Goal: Task Accomplishment & Management: Use online tool/utility

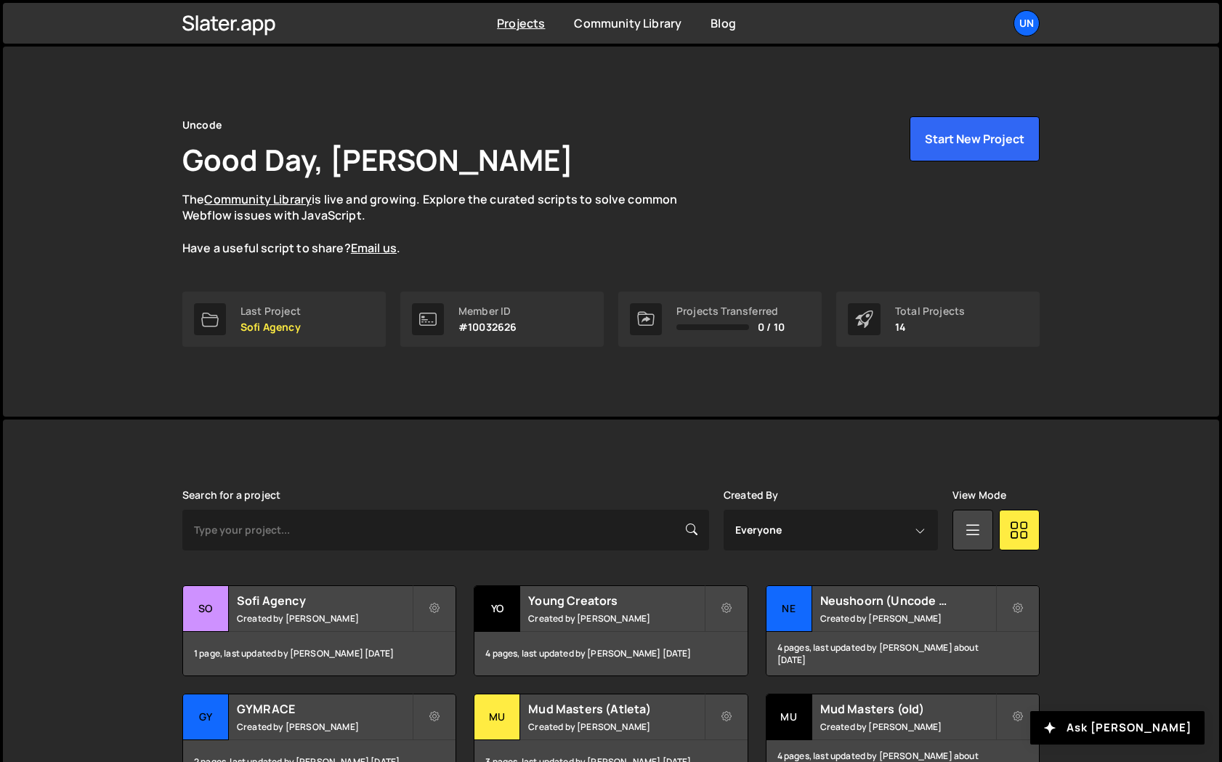
click at [328, 632] on div "1 page, last updated by [PERSON_NAME] [DATE]" at bounding box center [319, 654] width 273 height 44
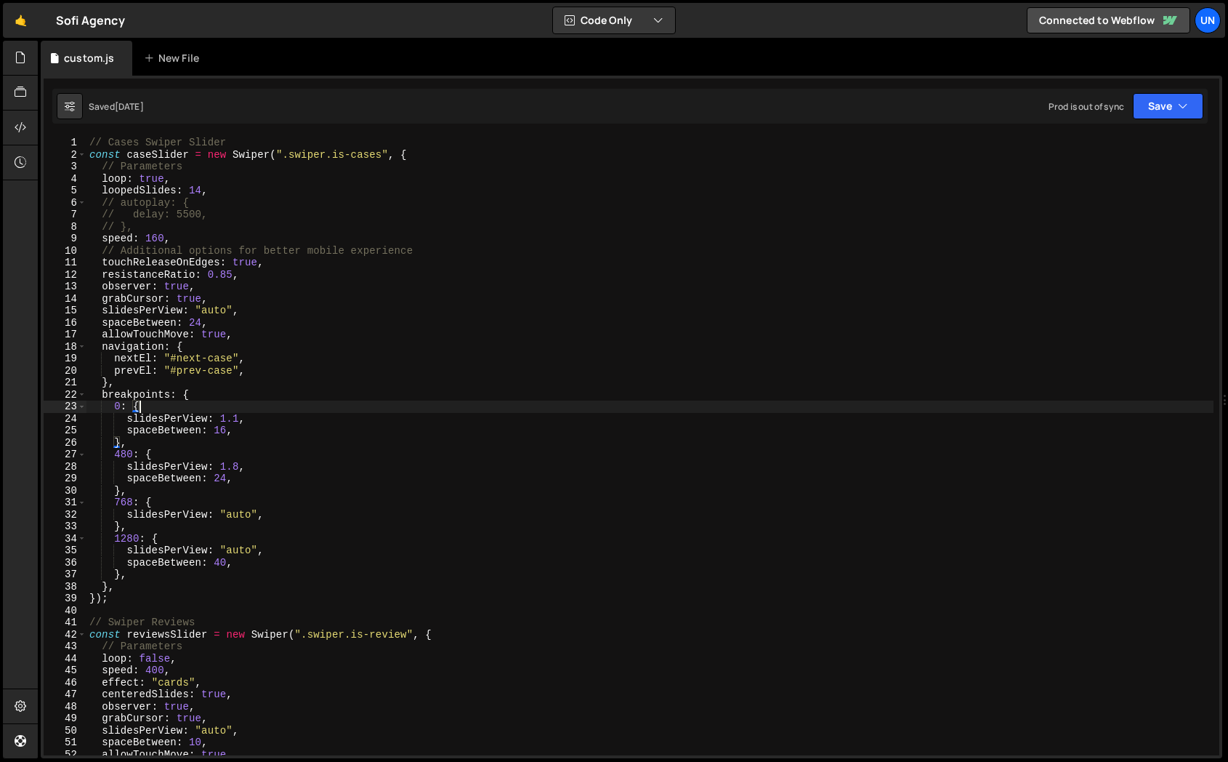
click at [396, 411] on div "// Cases Swiper Slider const caseSlider = new Swiper ( ".swiper.is-cases" , { /…" at bounding box center [649, 458] width 1127 height 642
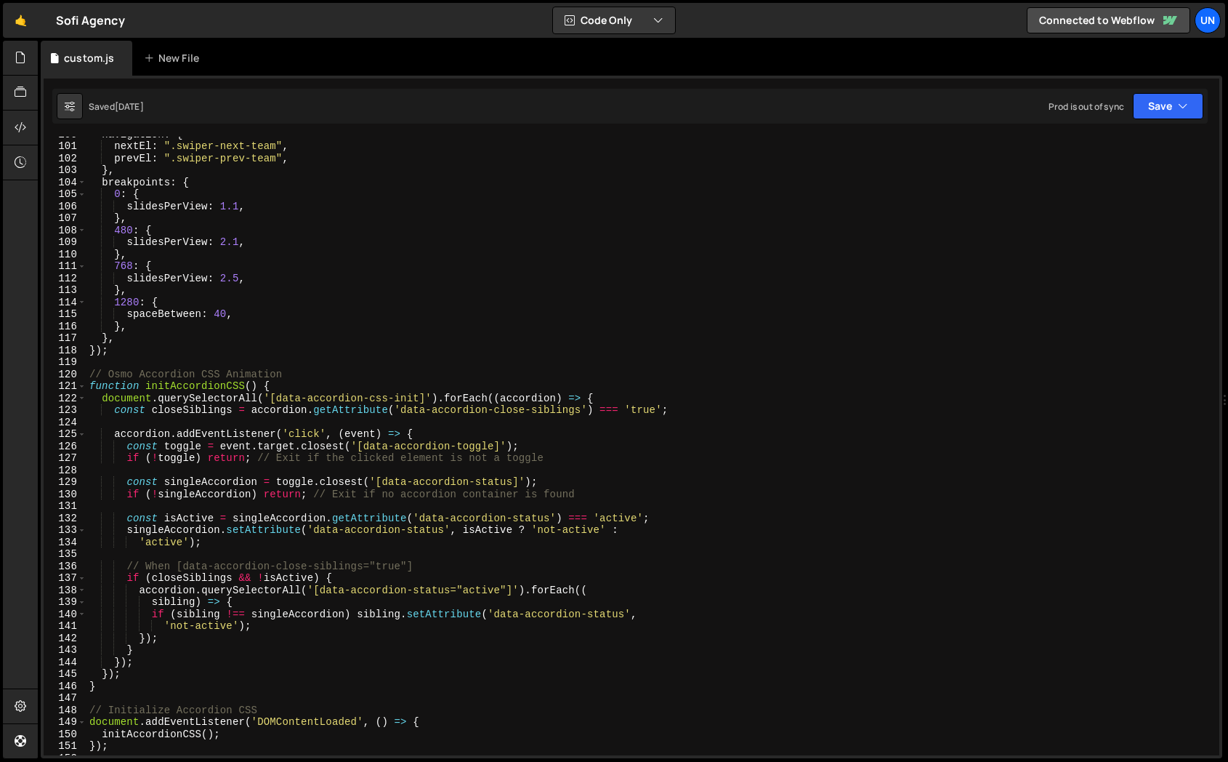
scroll to position [1218, 0]
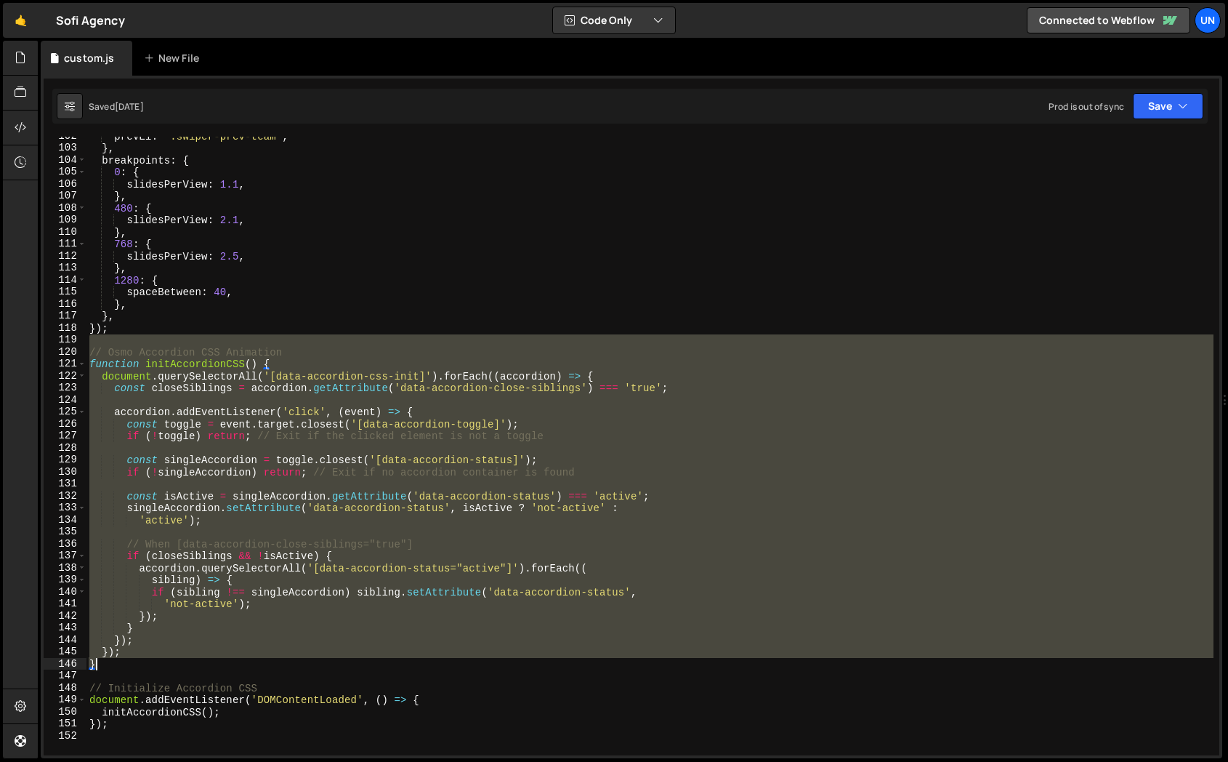
drag, startPoint x: 97, startPoint y: 341, endPoint x: 264, endPoint y: 663, distance: 362.7
click at [263, 663] on div "prevEl : ".swiper-prev-team" , } , breakpoints : { 0 : { slidesPerView : 1.1 , …" at bounding box center [649, 451] width 1127 height 642
click at [131, 725] on div "prevEl : ".swiper-prev-team" , } , breakpoints : { 0 : { slidesPerView : 1.1 , …" at bounding box center [649, 451] width 1127 height 642
type textarea "initAccordionCSS(); });"
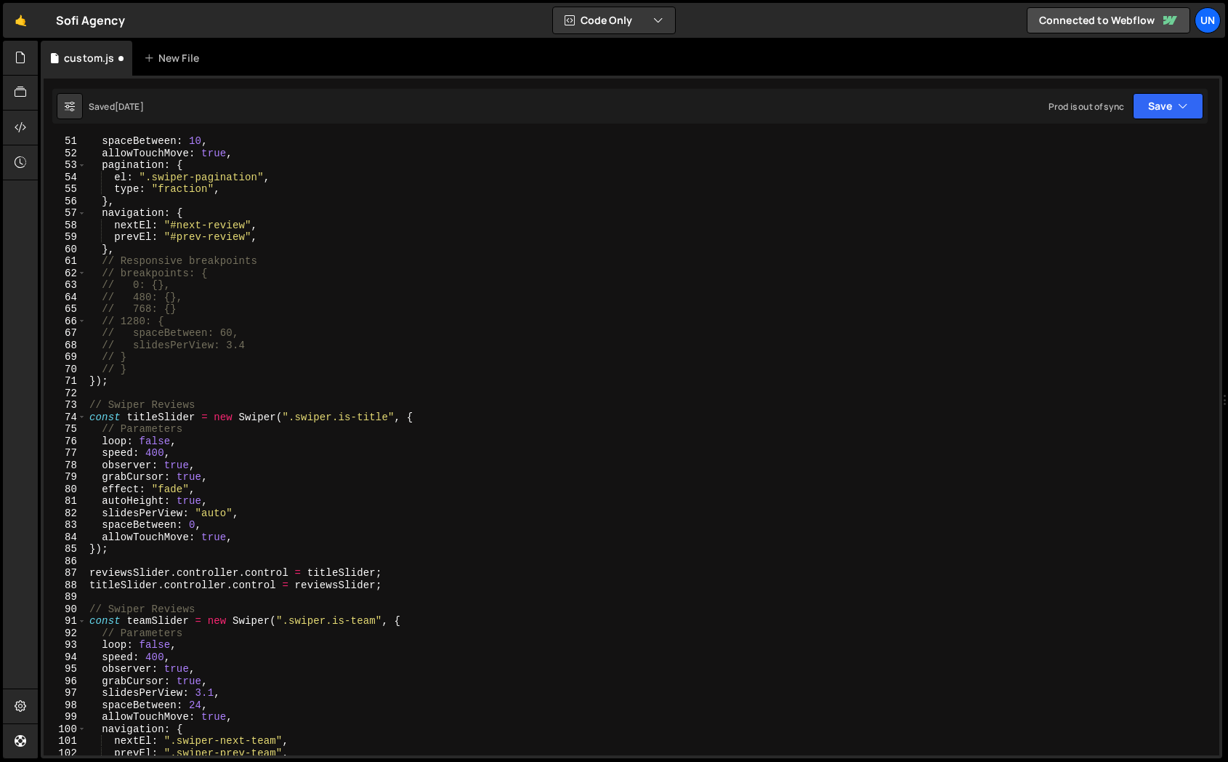
scroll to position [528, 0]
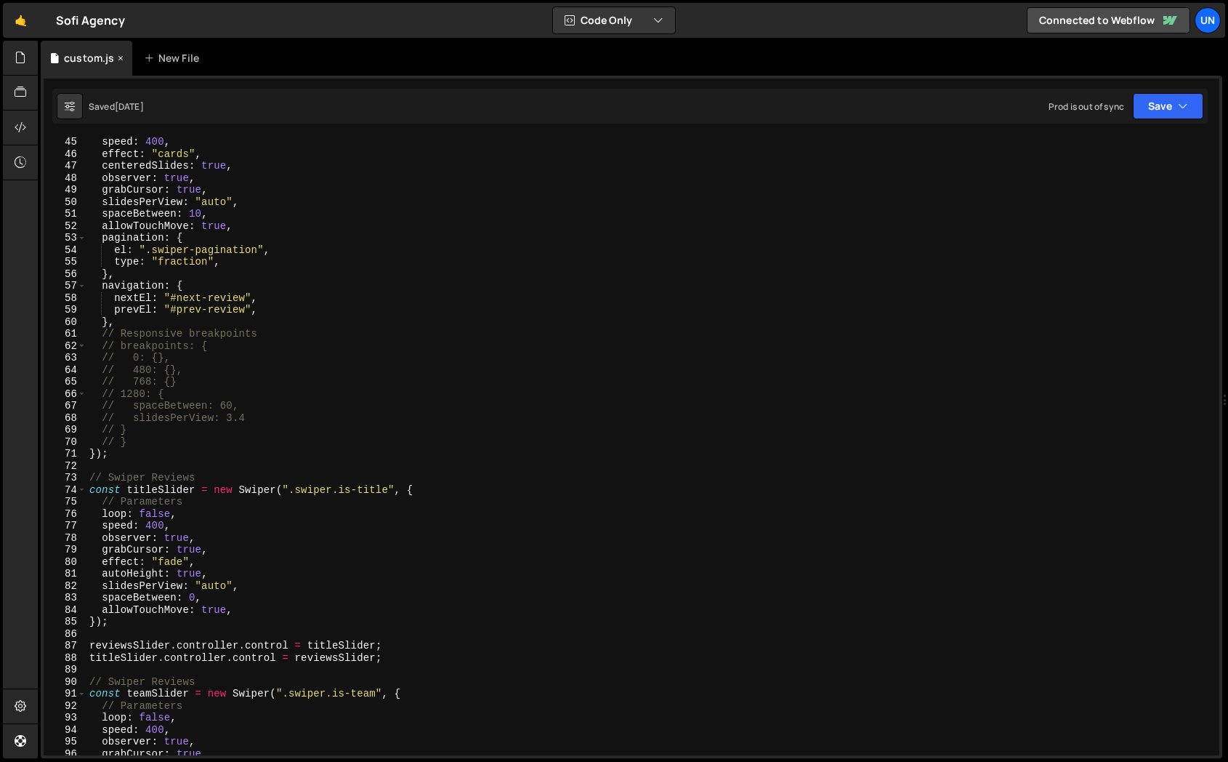
click at [94, 60] on div "custom.js" at bounding box center [89, 58] width 50 height 15
type textarea "grabCursor: true,"
click at [283, 189] on div "speed : 400 , effect : "cards" , centeredSlides : true , observer : true , grab…" at bounding box center [649, 457] width 1127 height 642
click at [21, 54] on icon at bounding box center [21, 57] width 12 height 16
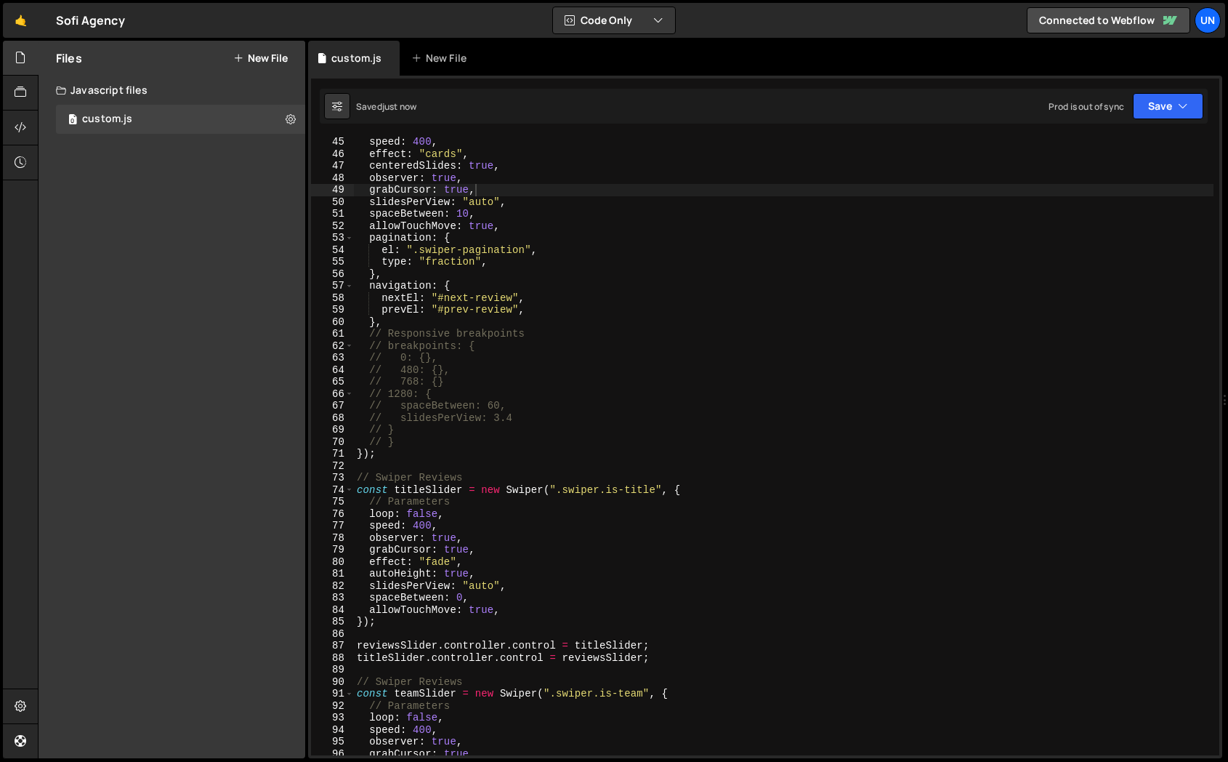
click at [492, 193] on div "speed : 400 , effect : "cards" , centeredSlides : true , observer : true , grab…" at bounding box center [917, 457] width 1127 height 642
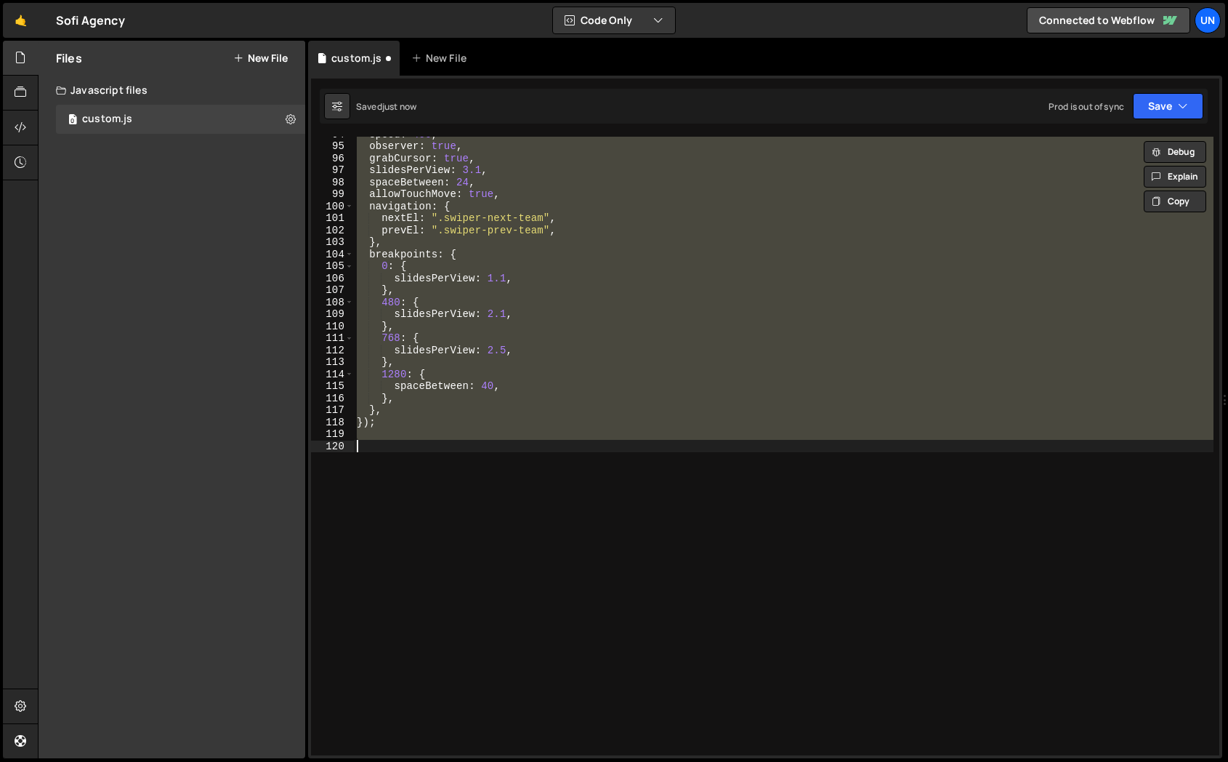
scroll to position [1501, 0]
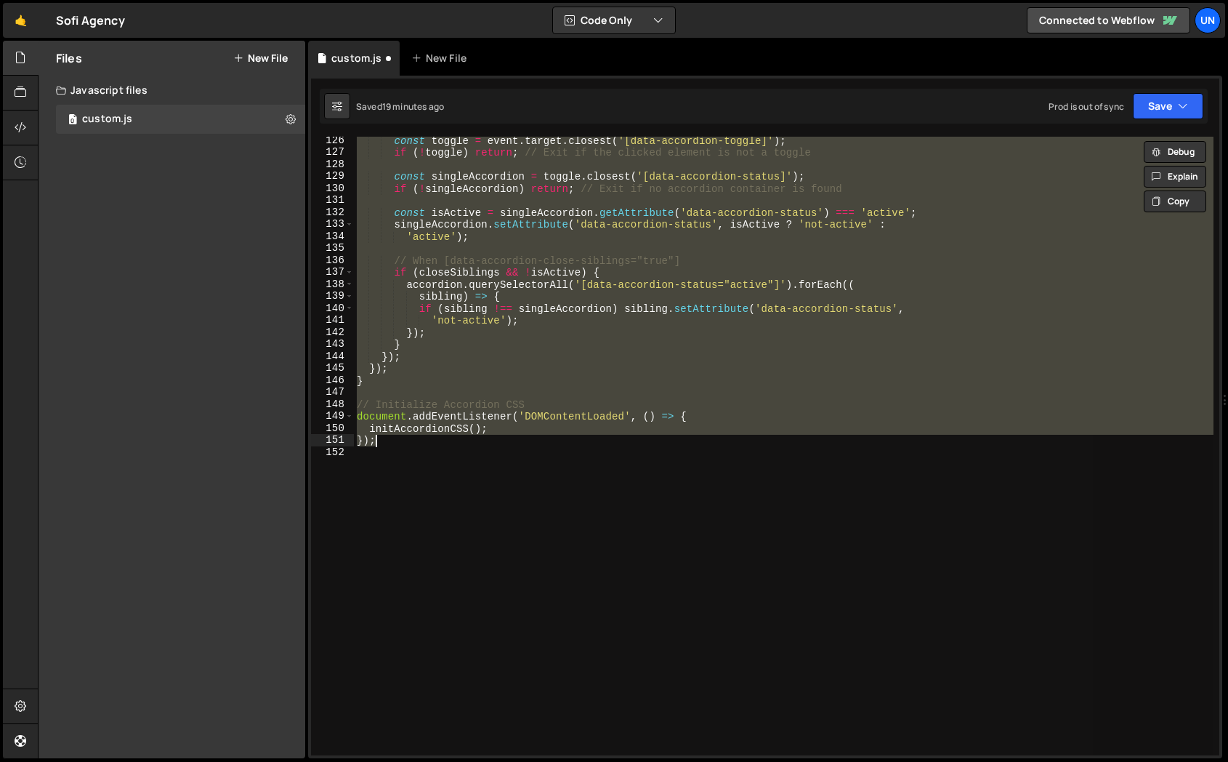
click at [456, 291] on div "const toggle = event . target . closest ( '[data-accordion-toggle]' ) ; if ( ! …" at bounding box center [784, 446] width 860 height 618
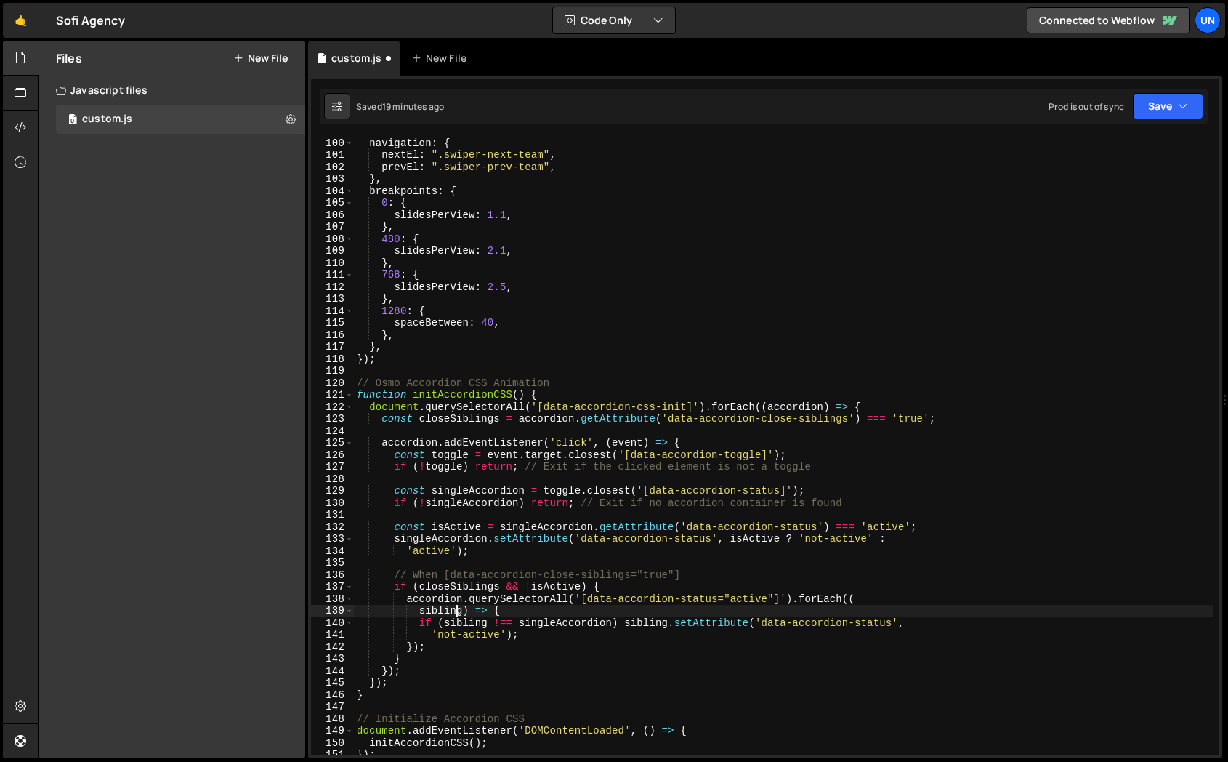
scroll to position [1187, 0]
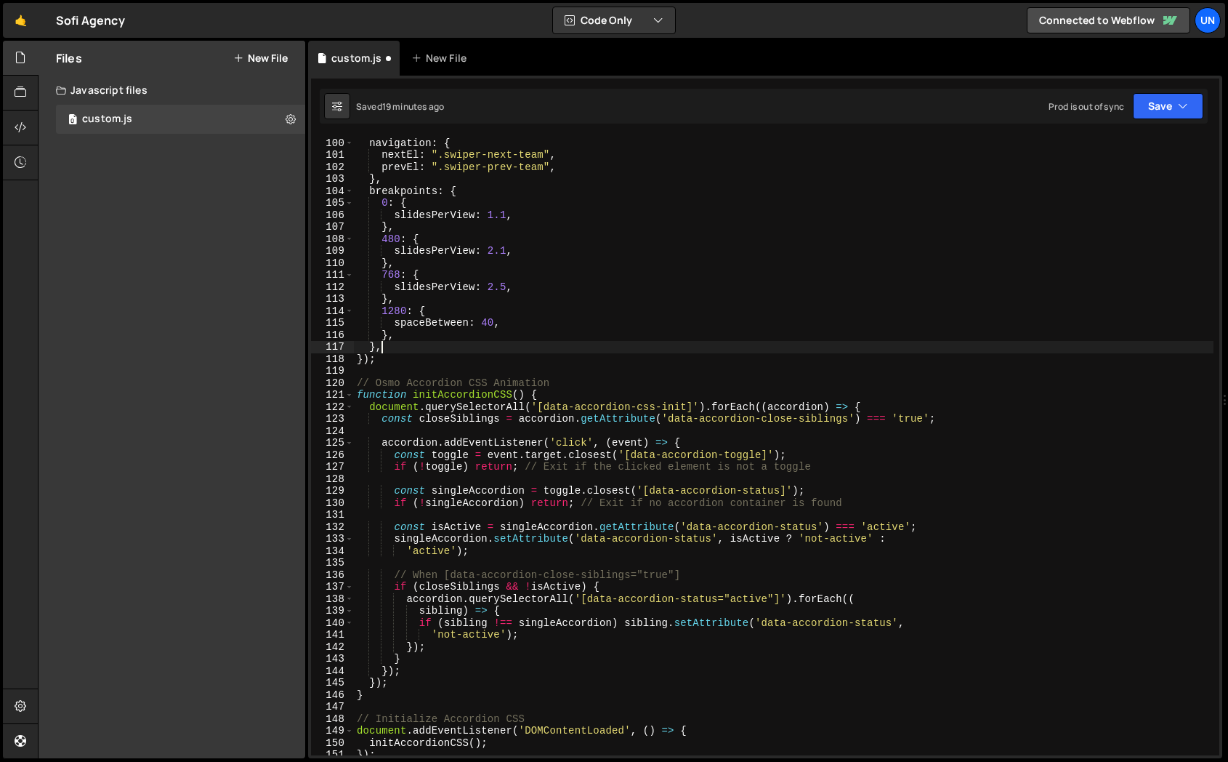
click at [456, 341] on div "allowTouchMove : true , navigation : { nextEl : ".swiper-next-team" , prevEl : …" at bounding box center [917, 446] width 1127 height 642
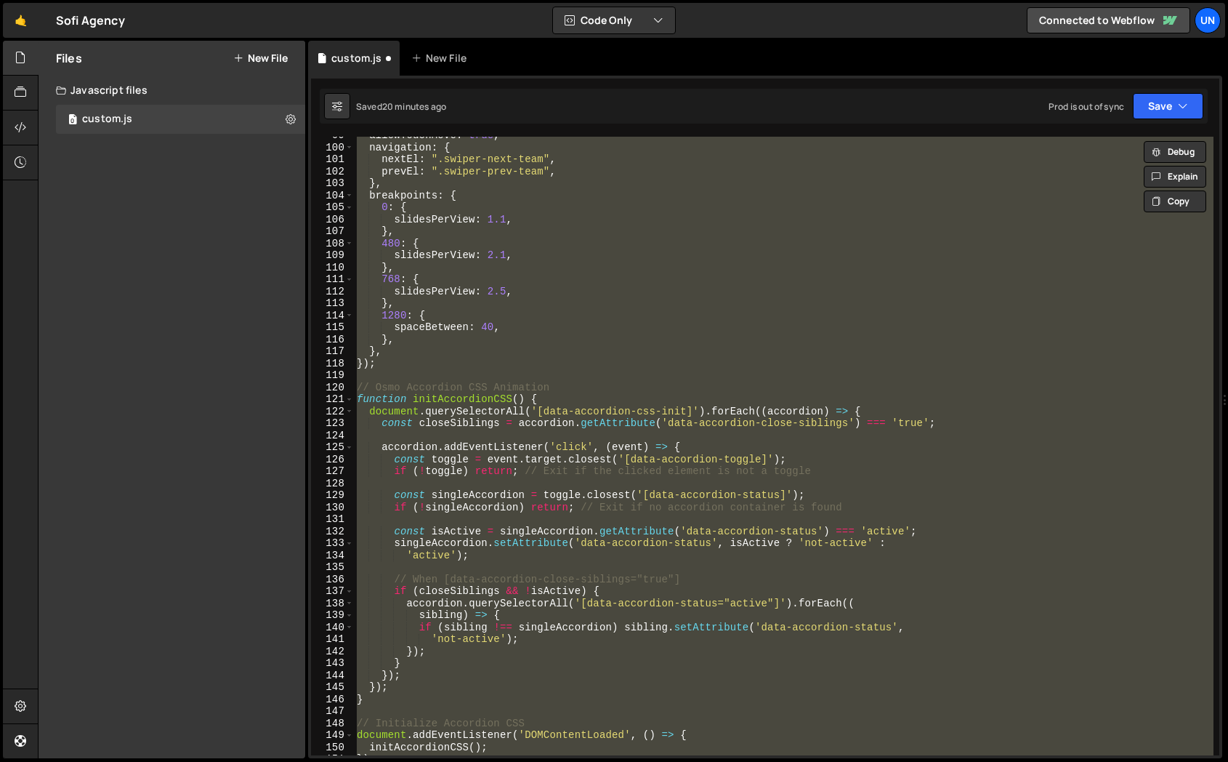
scroll to position [1182, 0]
click at [438, 386] on div "allowTouchMove : true , navigation : { nextEl : ".swiper-next-team" , prevEl : …" at bounding box center [784, 446] width 860 height 618
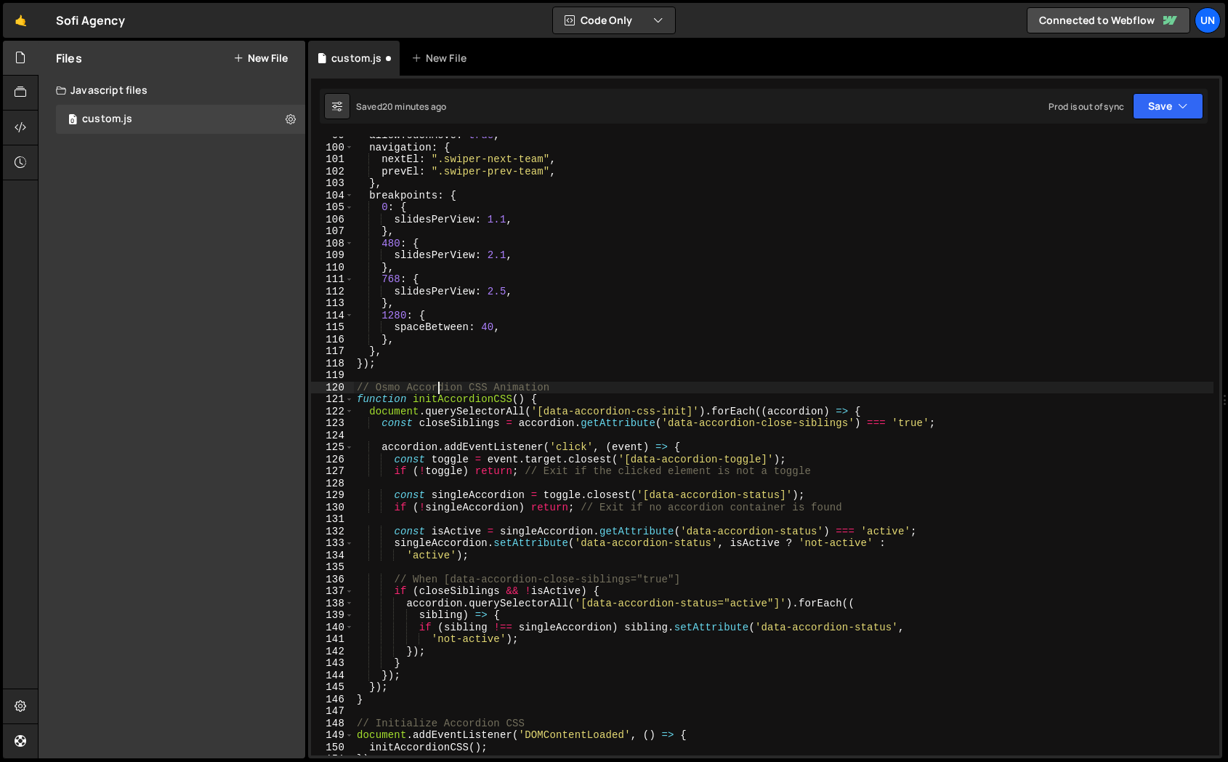
click at [425, 366] on div "allowTouchMove : true , navigation : { nextEl : ".swiper-next-team" , prevEl : …" at bounding box center [917, 450] width 1127 height 642
type textarea "});"
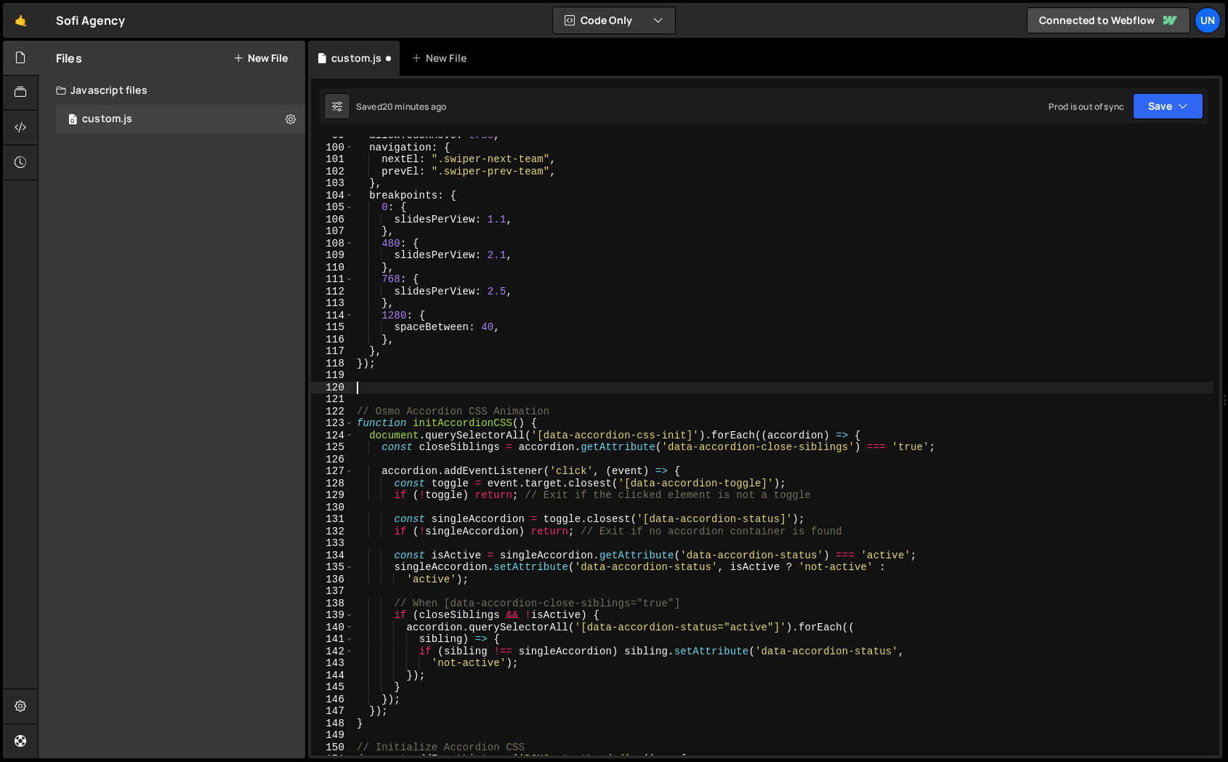
paste textarea "// Swiper Testimonials"
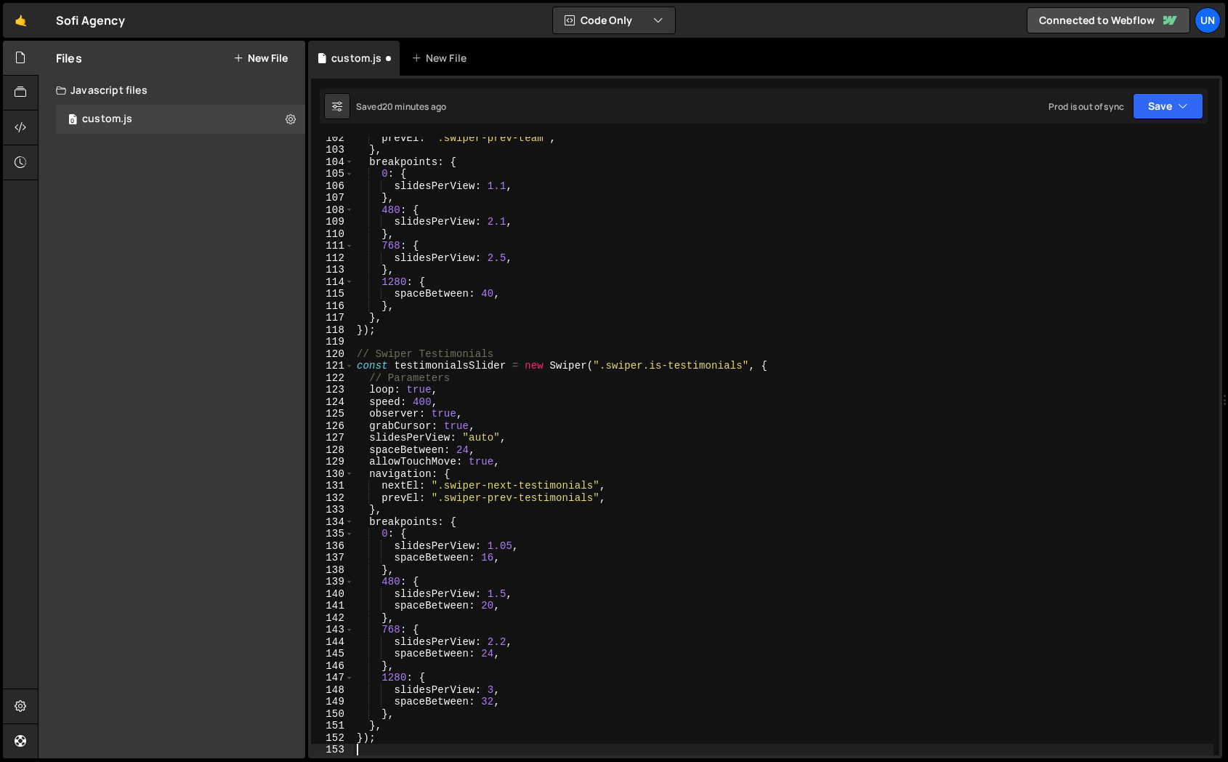
click at [425, 350] on div "prevEl : ".swiper-prev-team" , } , breakpoints : { 0 : { slidesPerView : 1.1 , …" at bounding box center [917, 453] width 1127 height 642
type textarea "// Swiper Testimonials"
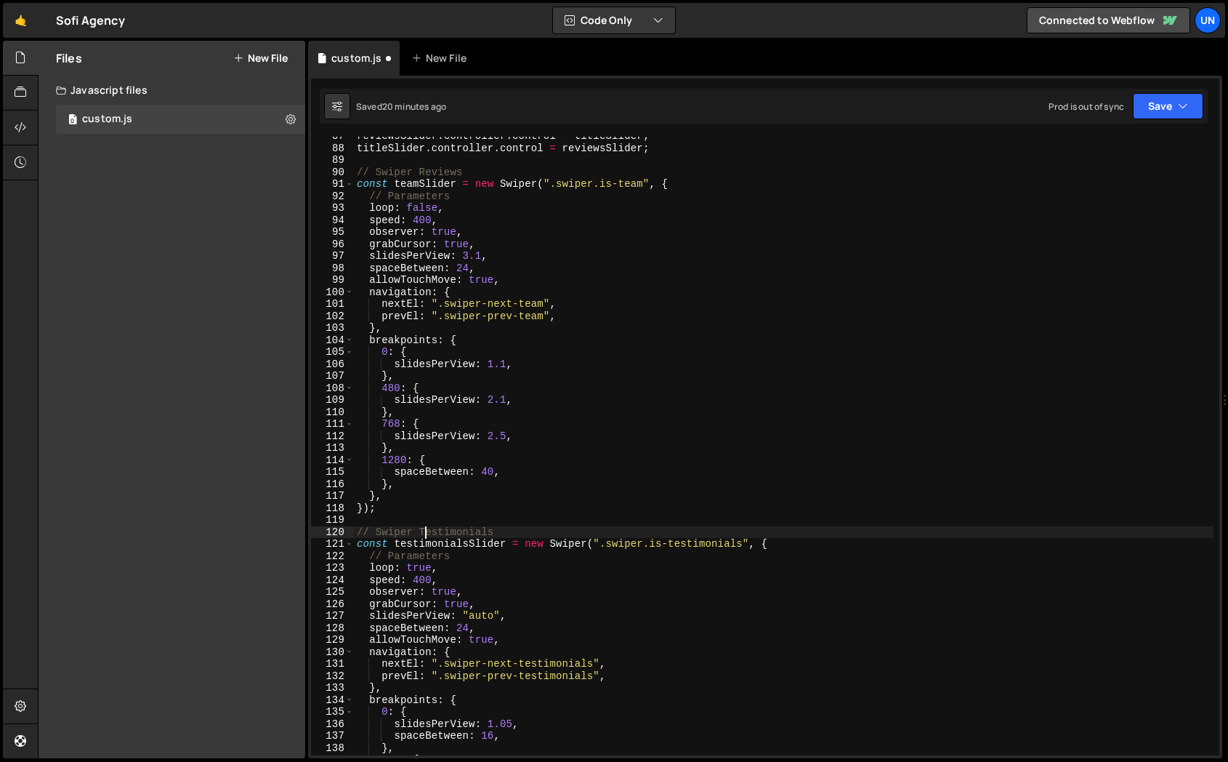
scroll to position [857, 0]
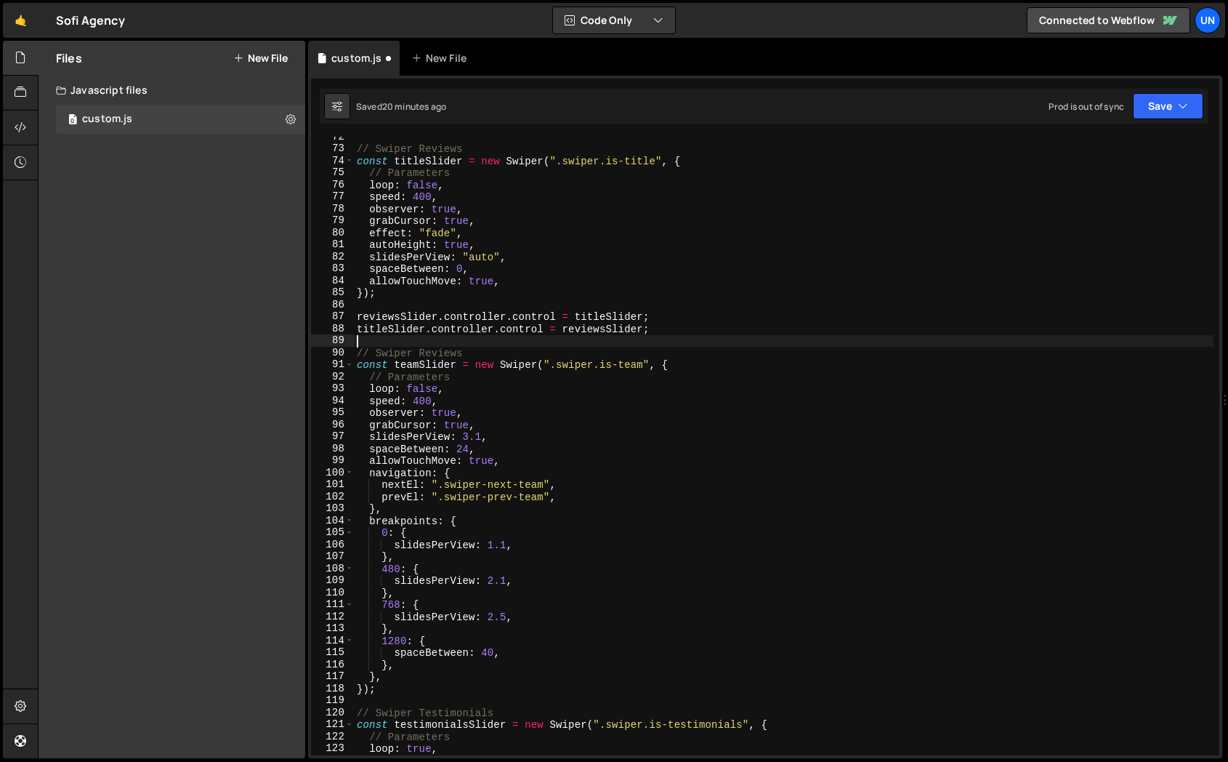
click at [426, 343] on div "// Swiper Reviews const titleSlider = new Swiper ( ".swiper.is-title" , { // Pa…" at bounding box center [917, 452] width 1127 height 642
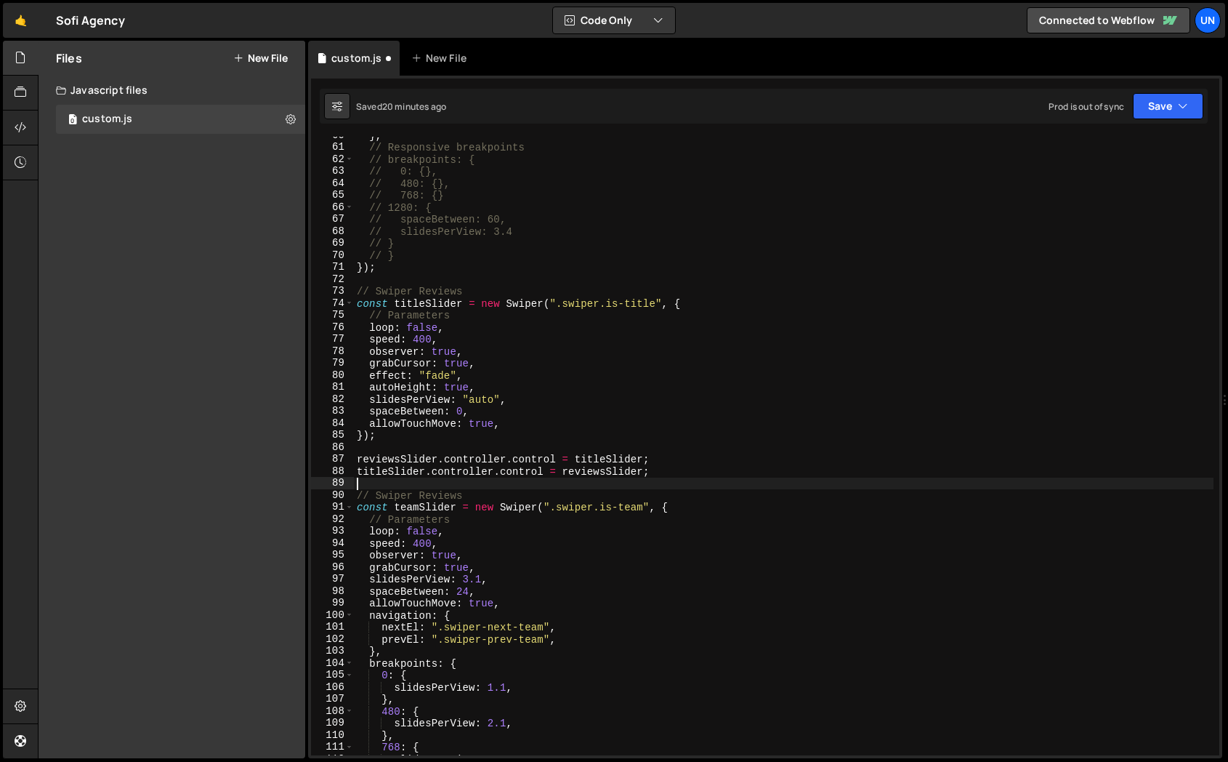
scroll to position [709, 0]
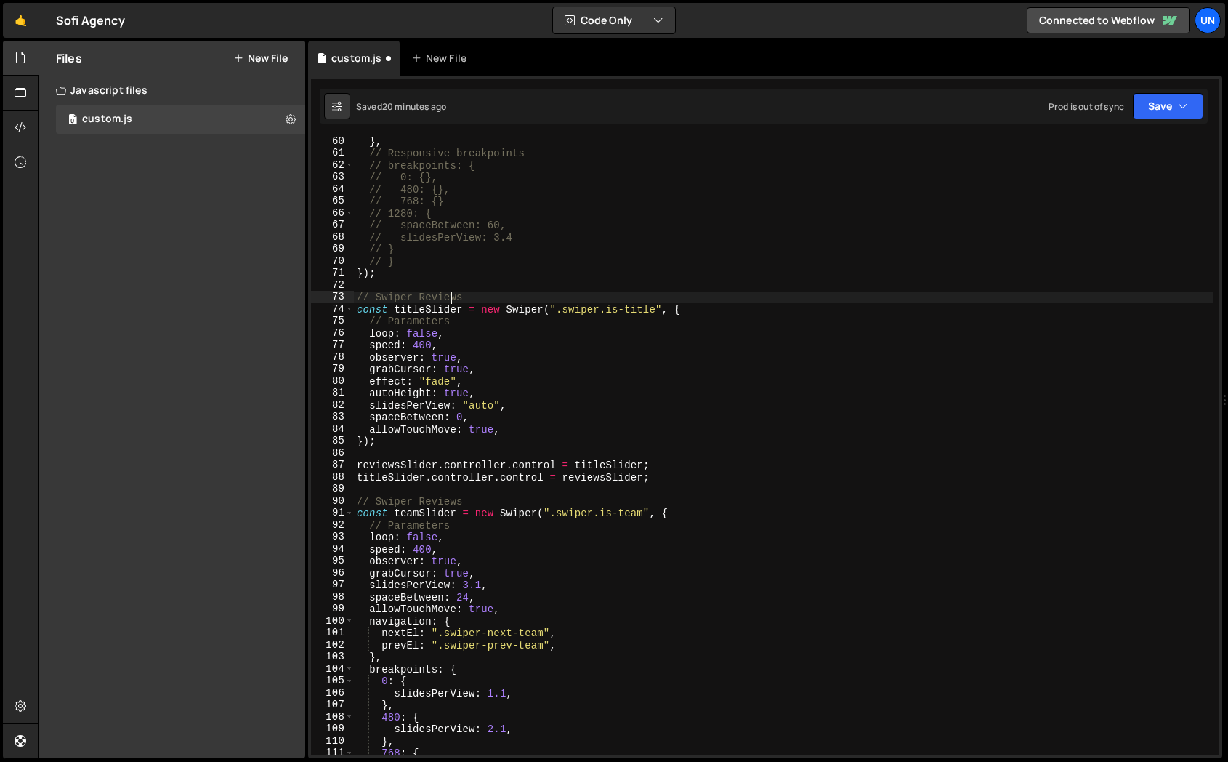
click at [448, 302] on div "} , // Responsive breakpoints // breakpoints: { // 0: {}, // 480: {}, // 768: {…" at bounding box center [917, 456] width 1127 height 642
click at [586, 370] on div "} , // Responsive breakpoints // breakpoints: { // 0: {}, // 480: {}, // 768: {…" at bounding box center [917, 456] width 1127 height 642
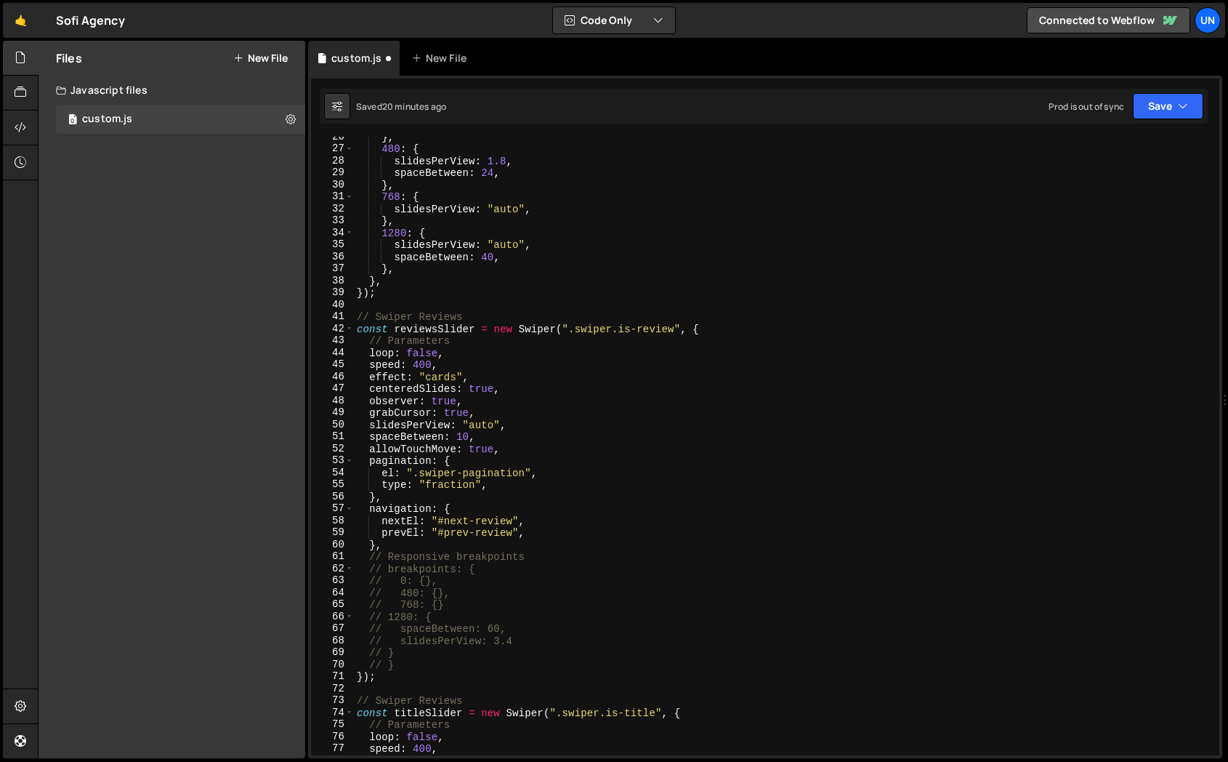
scroll to position [334, 0]
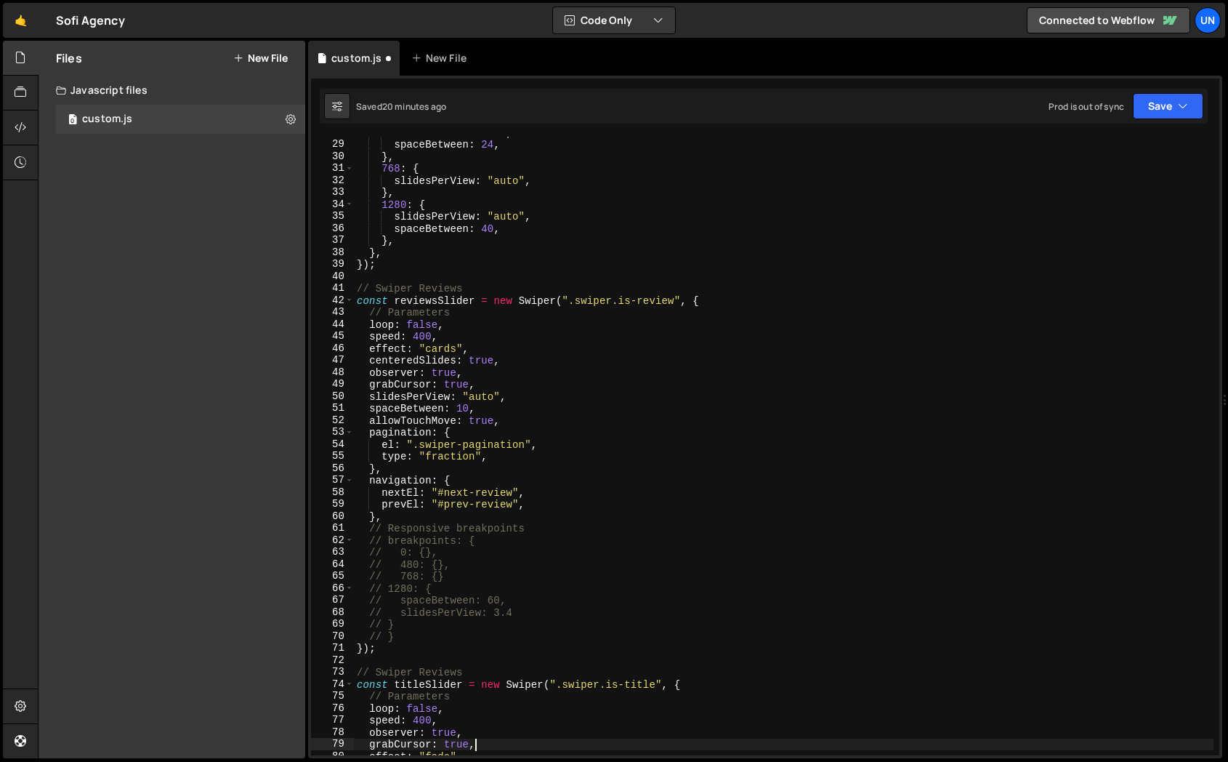
click at [570, 475] on div "slidesPerView : 1.8 , spaceBetween : 24 , } , 768 : { slidesPerView : "auto" , …" at bounding box center [917, 447] width 1127 height 642
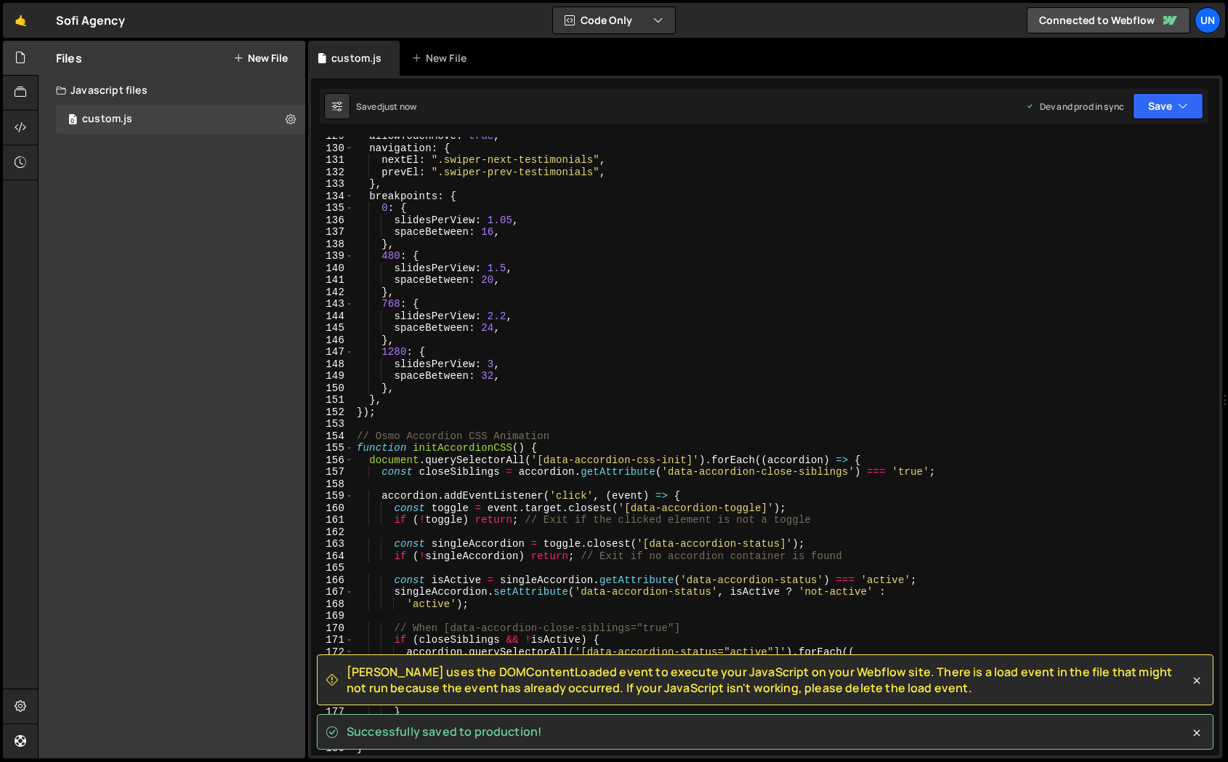
scroll to position [1552, 0]
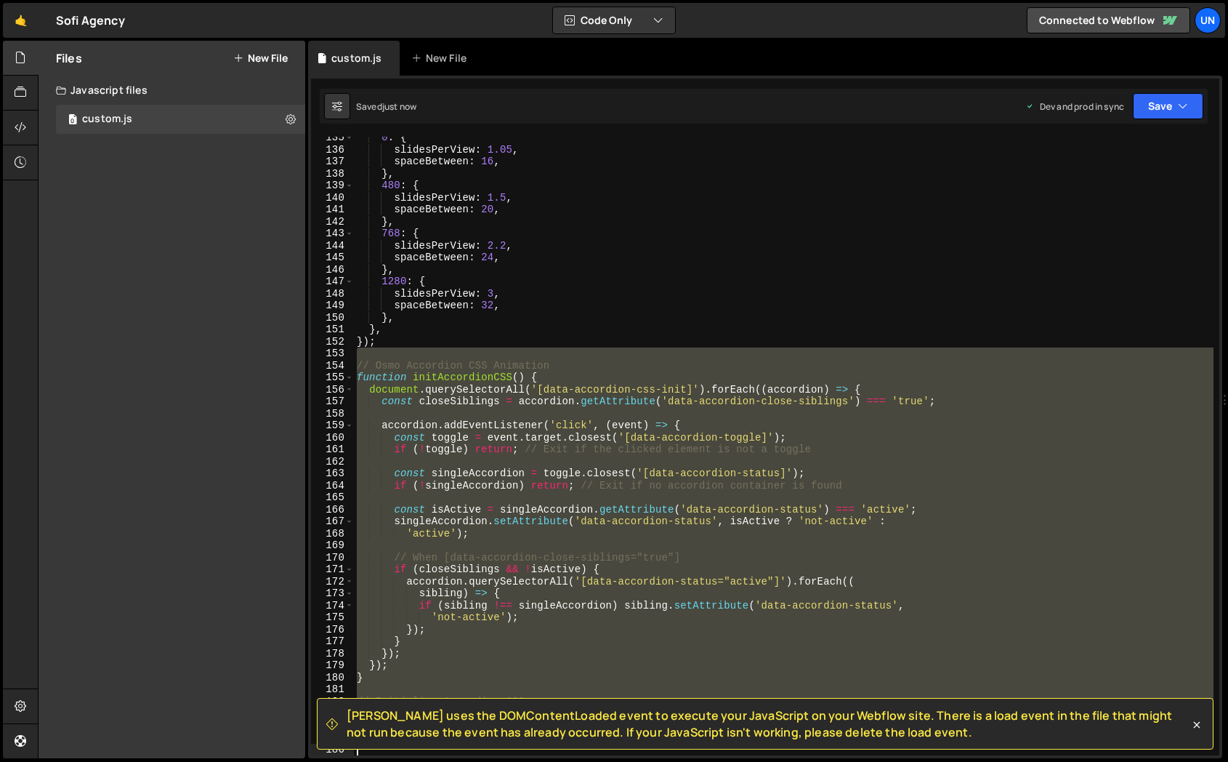
drag, startPoint x: 360, startPoint y: 416, endPoint x: 594, endPoint y: 630, distance: 316.9
click at [594, 630] on div "0 : { slidesPerView : 1.05 , spaceBetween : 16 , } , 480 : { slidesPerView : 1.…" at bounding box center [917, 453] width 1127 height 642
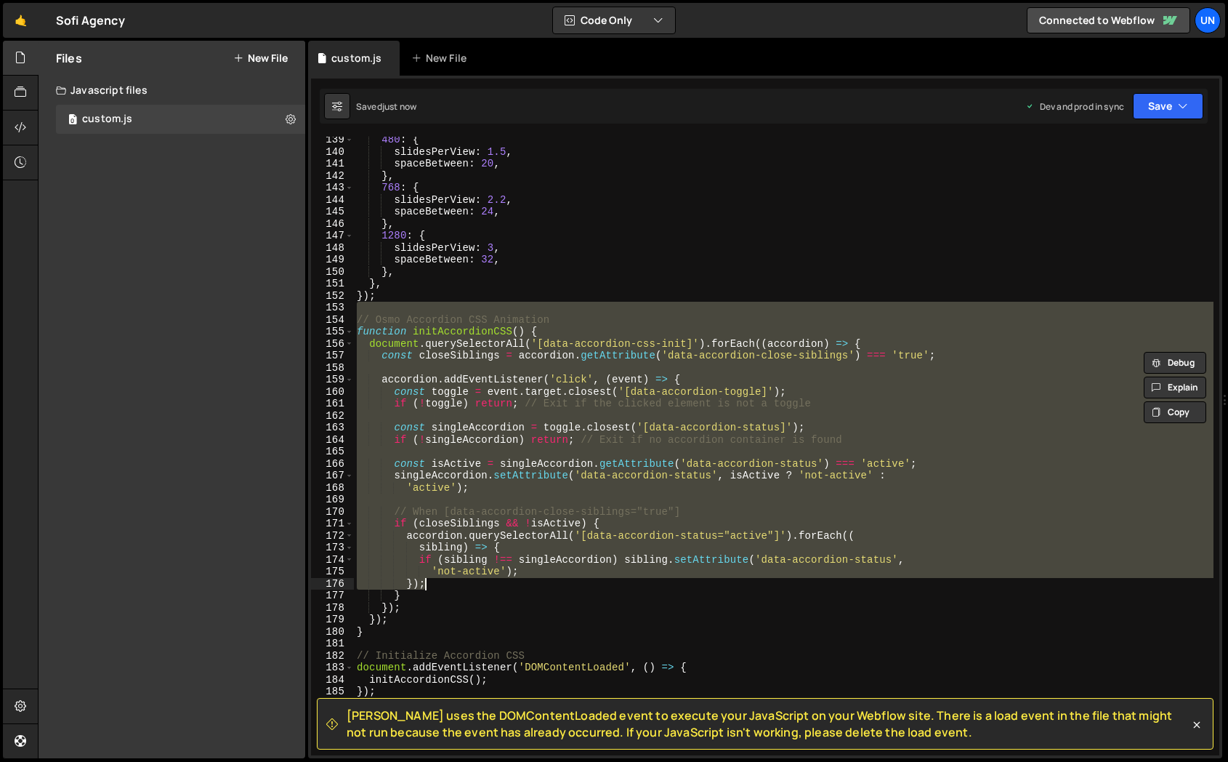
scroll to position [1835, 0]
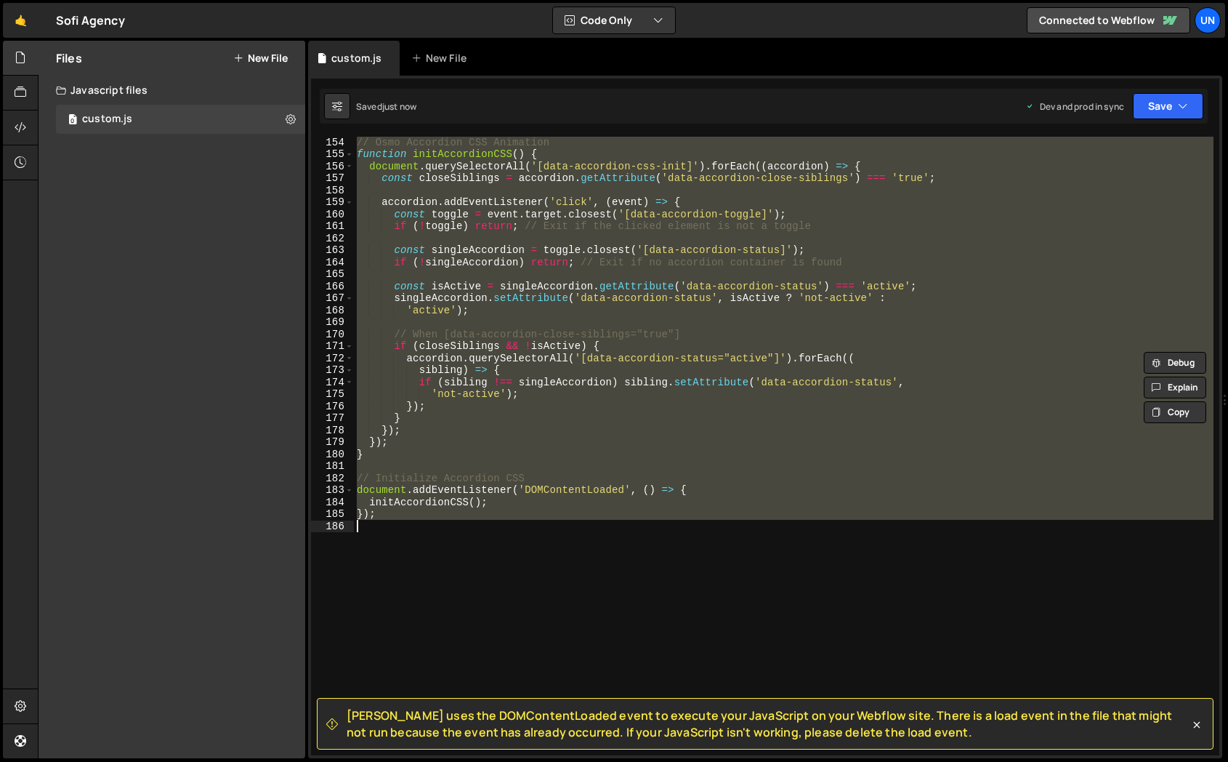
click at [585, 556] on div "// Osmo Accordion CSS Animation function initAccordionCSS ( ) { document . quer…" at bounding box center [917, 457] width 1127 height 642
type textarea "// });"
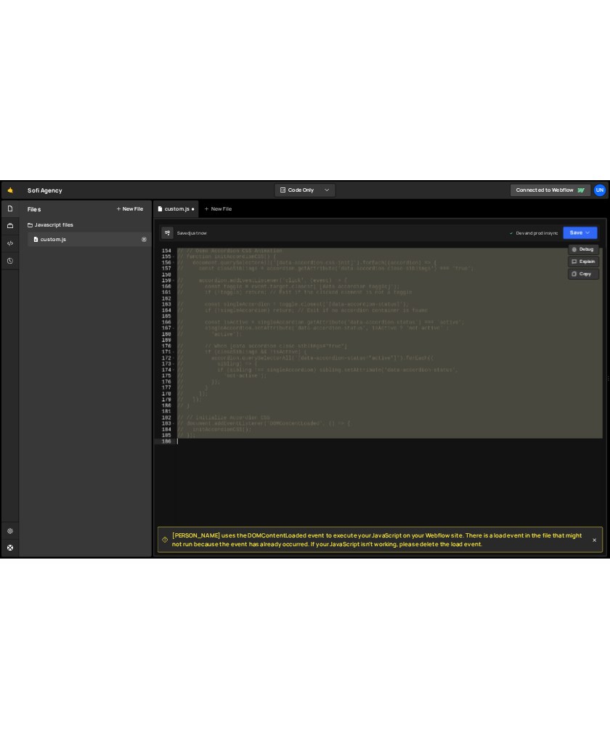
scroll to position [0, 0]
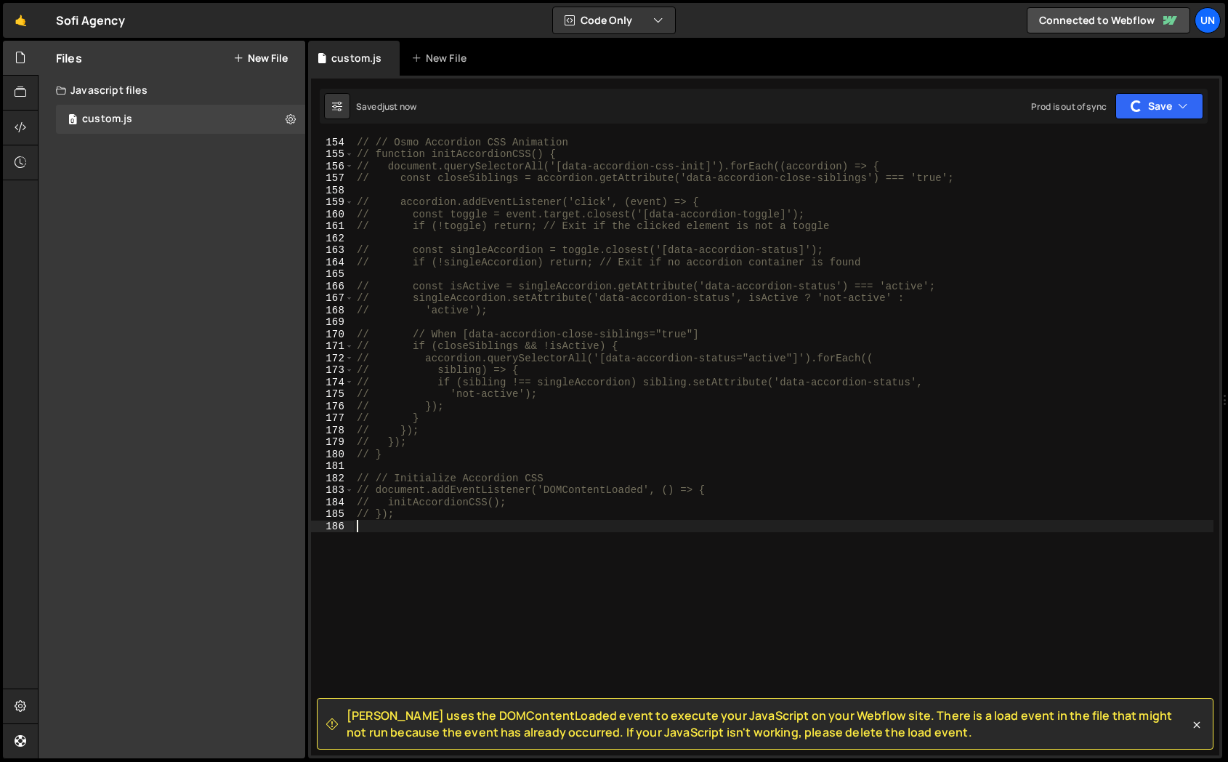
click at [534, 631] on div "// // Osmo Accordion CSS Animation // function initAccordionCSS() { // document…" at bounding box center [917, 457] width 1127 height 642
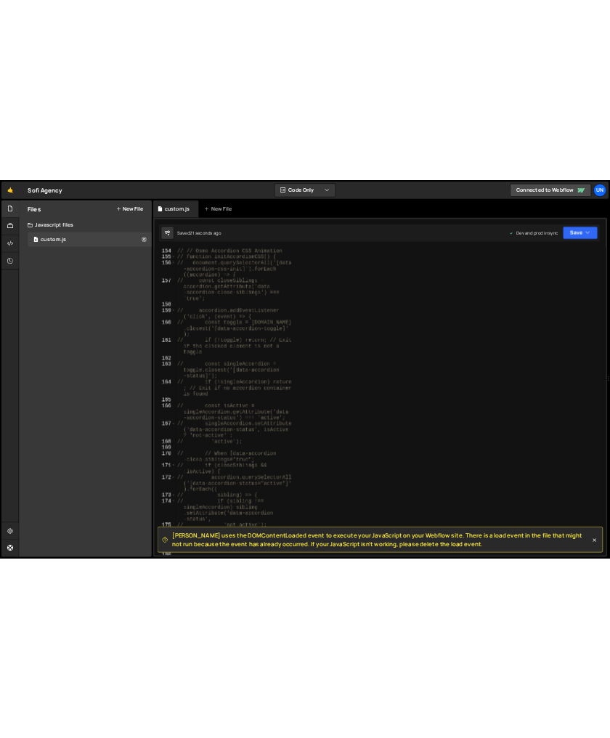
scroll to position [1955, 0]
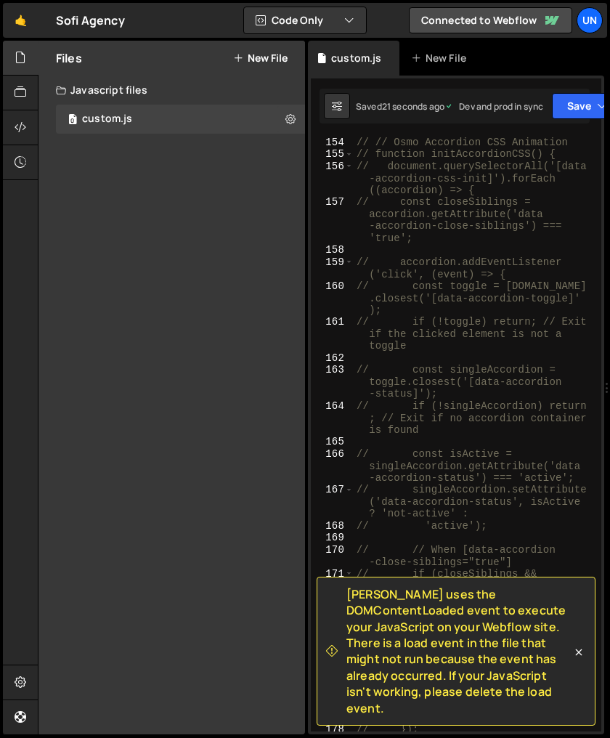
click at [254, 266] on div "Files New File Javascript files 0 custom.js 0 CSS files Copy share link Edit Fi…" at bounding box center [172, 388] width 267 height 694
click at [31, 60] on div at bounding box center [21, 58] width 36 height 35
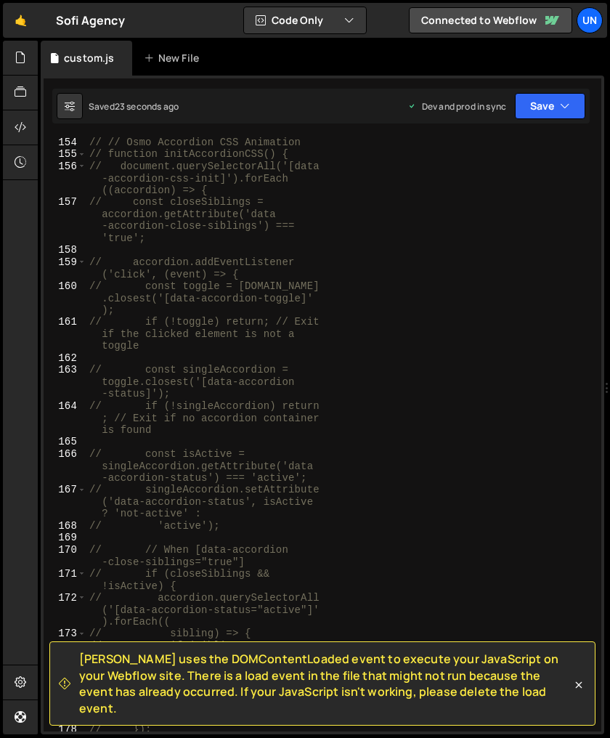
type textarea "// const toggle = event.target.closest('[data-accordion-toggle]');"
click at [308, 291] on div "// // Osmo Accordion CSS Animation // function initAccordionCSS() { // document…" at bounding box center [340, 445] width 509 height 619
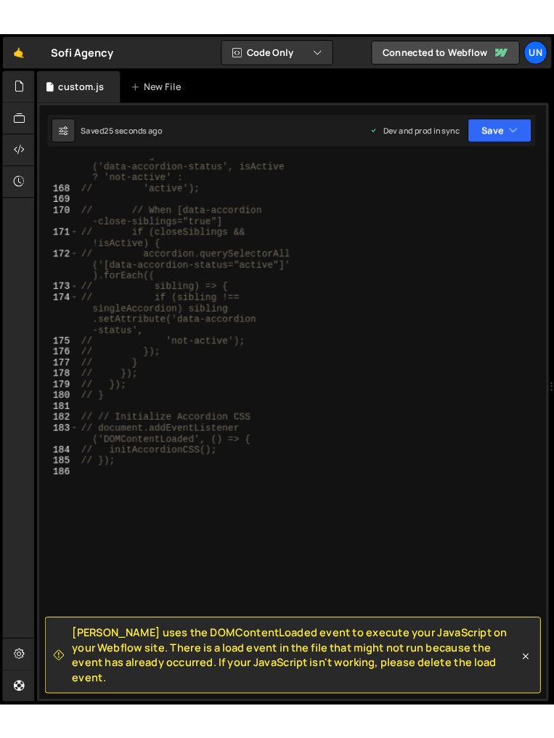
scroll to position [2358, 0]
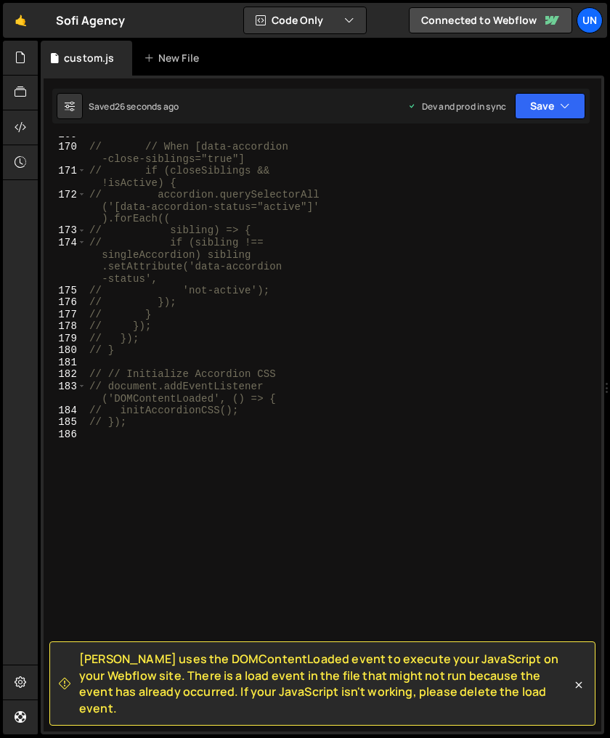
click at [375, 475] on div "// // When [data-accordion -close-siblings="true"] // if (closeSiblings && !isA…" at bounding box center [340, 438] width 509 height 619
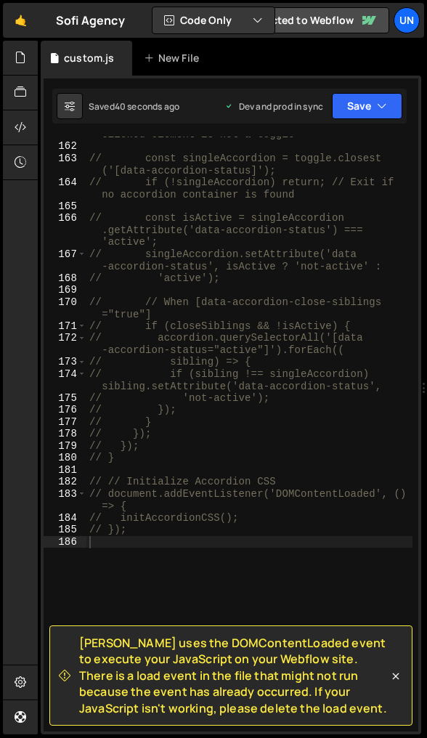
scroll to position [2035, 0]
